Goal: Navigation & Orientation: Find specific page/section

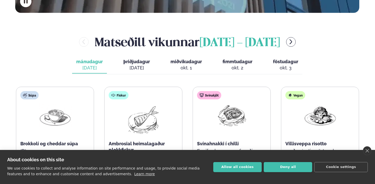
scroll to position [238, 0]
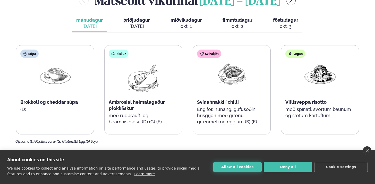
click at [247, 169] on button "Allow all cookies" at bounding box center [237, 167] width 48 height 10
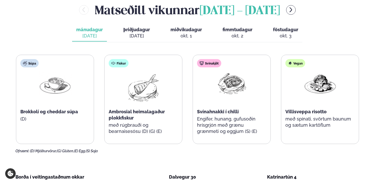
scroll to position [228, 0]
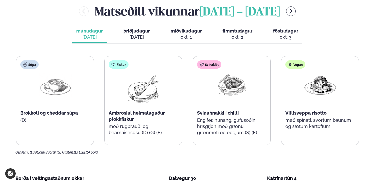
click at [137, 34] on div "[DATE]" at bounding box center [136, 37] width 27 height 6
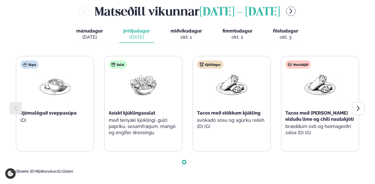
click at [181, 34] on div "okt. 1" at bounding box center [186, 37] width 31 height 6
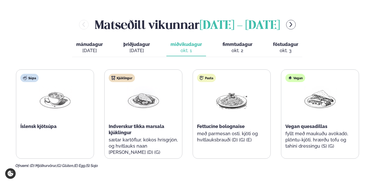
scroll to position [206, 0]
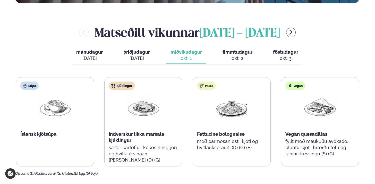
click at [237, 55] on div "okt. 2" at bounding box center [238, 58] width 30 height 6
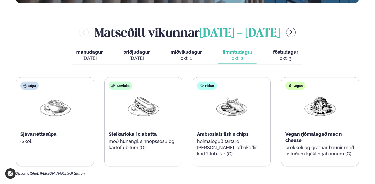
click at [270, 47] on button "föstudagur fös. okt. 3" at bounding box center [286, 55] width 34 height 17
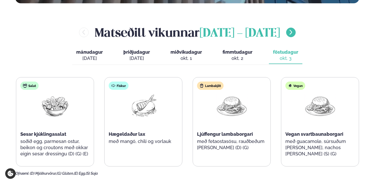
click at [294, 29] on icon "menu-btn-right" at bounding box center [291, 32] width 6 height 6
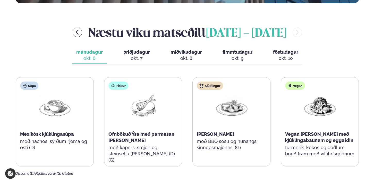
click at [227, 97] on img at bounding box center [231, 106] width 33 height 24
click at [145, 55] on div "okt. 7" at bounding box center [136, 58] width 27 height 6
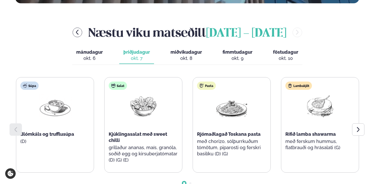
click at [188, 49] on span "miðvikudagur" at bounding box center [186, 51] width 31 height 5
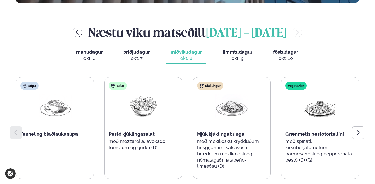
click at [235, 55] on div "okt. 9" at bounding box center [238, 58] width 30 height 6
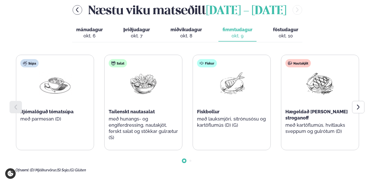
scroll to position [228, 0]
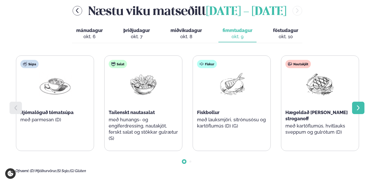
click at [360, 102] on div at bounding box center [358, 108] width 12 height 12
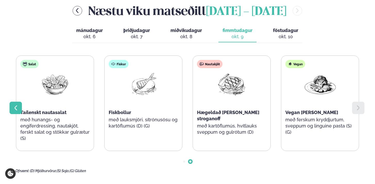
click at [18, 105] on icon at bounding box center [16, 108] width 6 height 6
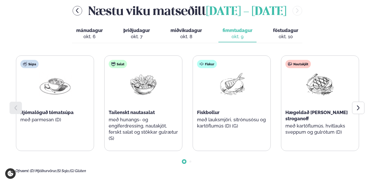
click at [280, 28] on span "föstudagur" at bounding box center [285, 30] width 25 height 5
